Goal: Task Accomplishment & Management: Complete application form

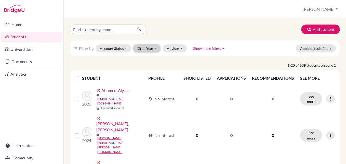
click at [157, 49] on button "Grad Year" at bounding box center [147, 48] width 28 height 8
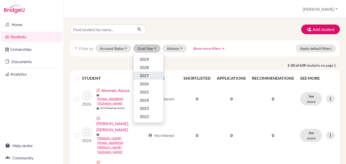
click at [144, 73] on span "2027" at bounding box center [144, 75] width 9 height 6
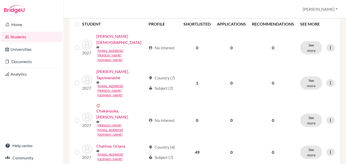
scroll to position [88, 0]
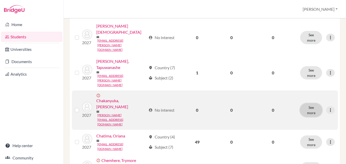
click at [312, 103] on button "See more" at bounding box center [311, 109] width 22 height 13
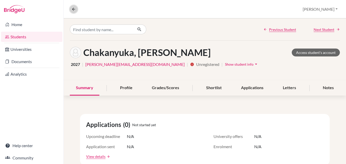
click at [74, 9] on icon at bounding box center [73, 9] width 5 height 5
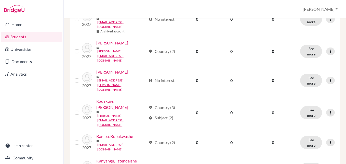
scroll to position [551, 0]
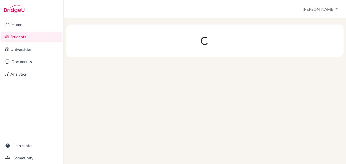
scroll to position [0, 0]
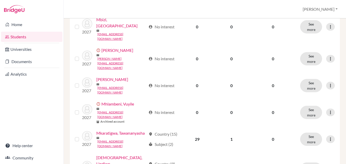
scroll to position [510, 0]
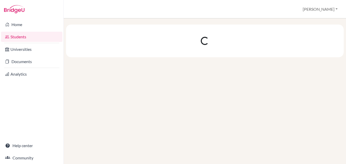
scroll to position [0, 0]
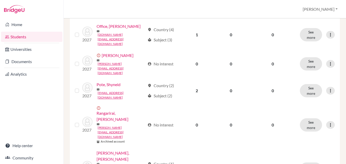
scroll to position [514, 0]
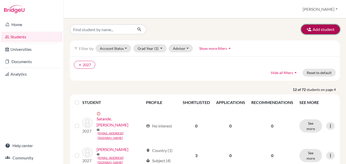
click at [321, 29] on button "Add student" at bounding box center [320, 29] width 39 height 10
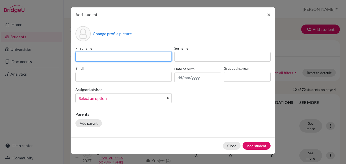
click at [140, 57] on input at bounding box center [123, 57] width 96 height 10
type input "Takudzwa"
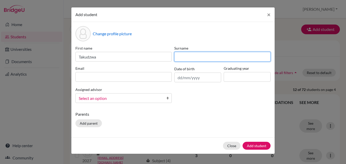
click at [185, 55] on input at bounding box center [222, 57] width 96 height 10
type input "Musiiwa"
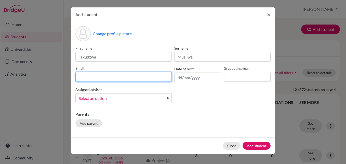
click at [107, 78] on input at bounding box center [123, 77] width 96 height 10
type input "[EMAIL_ADDRESS][DOMAIN_NAME]"
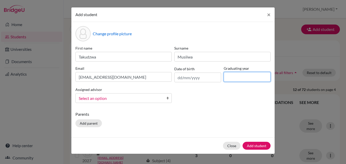
click at [230, 75] on input at bounding box center [247, 77] width 47 height 10
type input "2027"
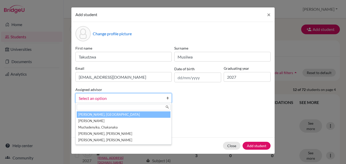
click at [149, 96] on span "Select an option" at bounding box center [120, 98] width 83 height 7
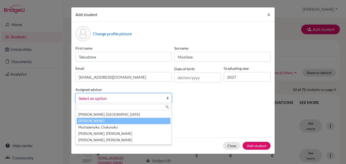
click at [112, 121] on li "[PERSON_NAME]" at bounding box center [124, 121] width 94 height 6
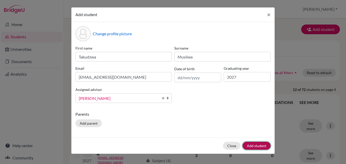
click at [256, 144] on button "Add student" at bounding box center [257, 145] width 28 height 8
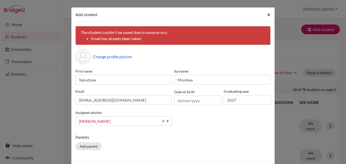
click at [267, 15] on span "×" at bounding box center [269, 14] width 4 height 7
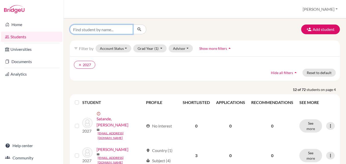
click at [119, 30] on input "Find student by name..." at bounding box center [101, 29] width 63 height 10
type input "pote"
click button "submit" at bounding box center [140, 29] width 14 height 10
